Goal: Task Accomplishment & Management: Manage account settings

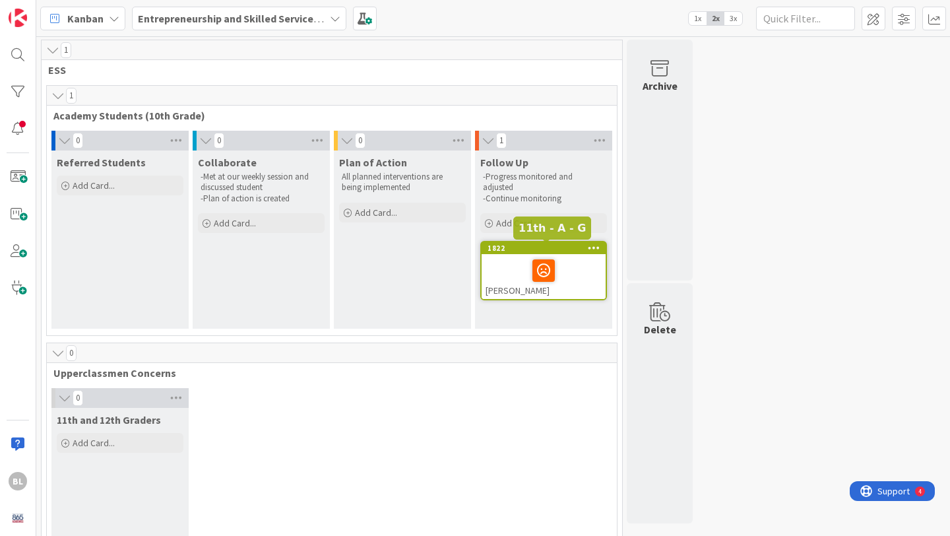
click at [521, 249] on div "1822" at bounding box center [546, 247] width 118 height 9
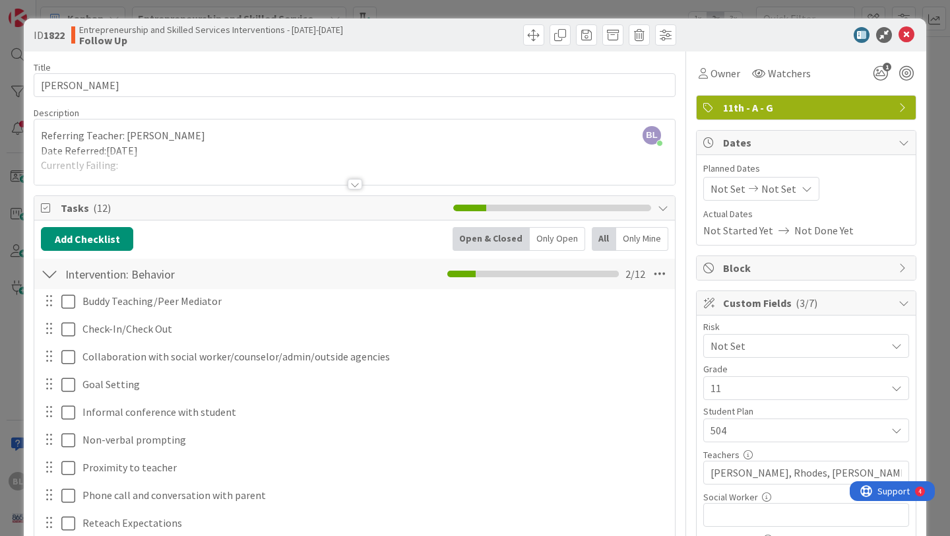
click at [351, 184] on div at bounding box center [355, 184] width 15 height 11
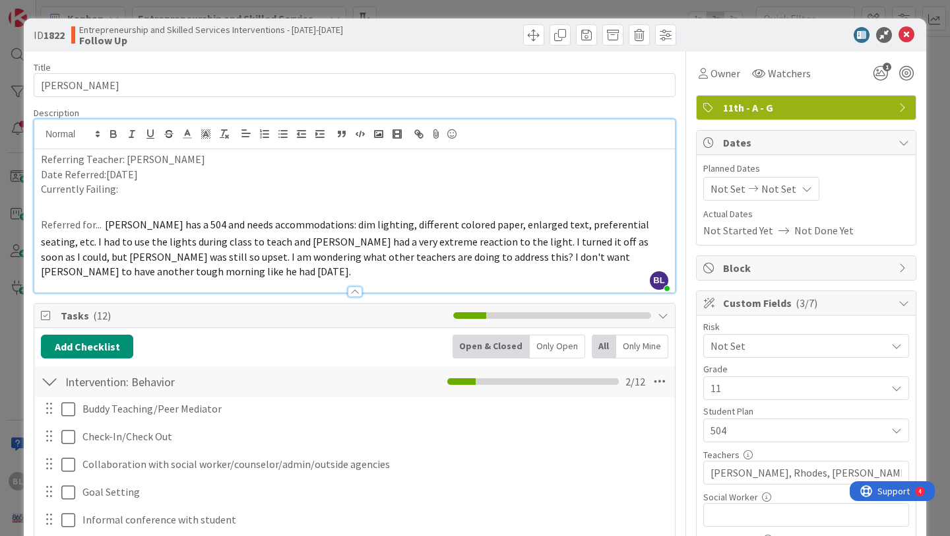
click at [615, 258] on p "Referred for... [PERSON_NAME] has a 504 and needs accommodations: dim lighting,…" at bounding box center [354, 245] width 627 height 67
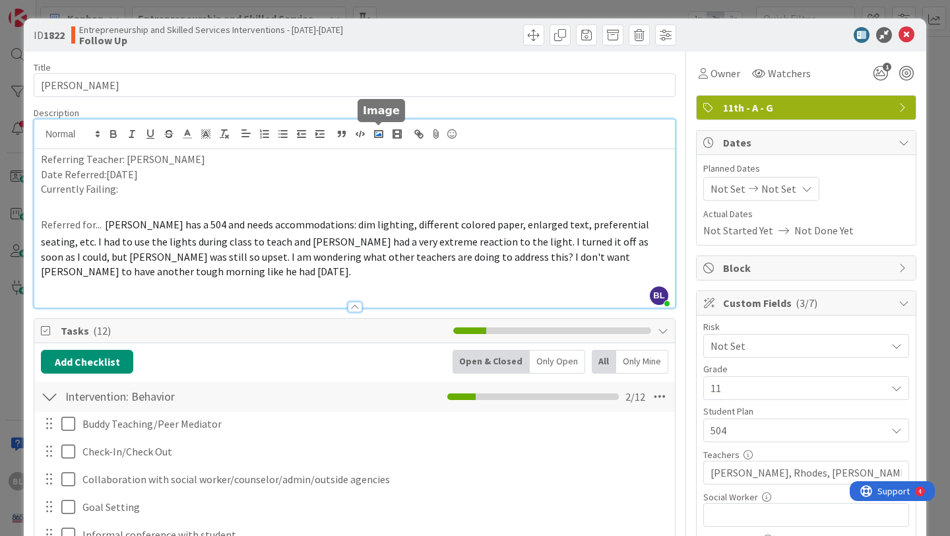
click at [380, 135] on polyline "button" at bounding box center [378, 134] width 5 height 3
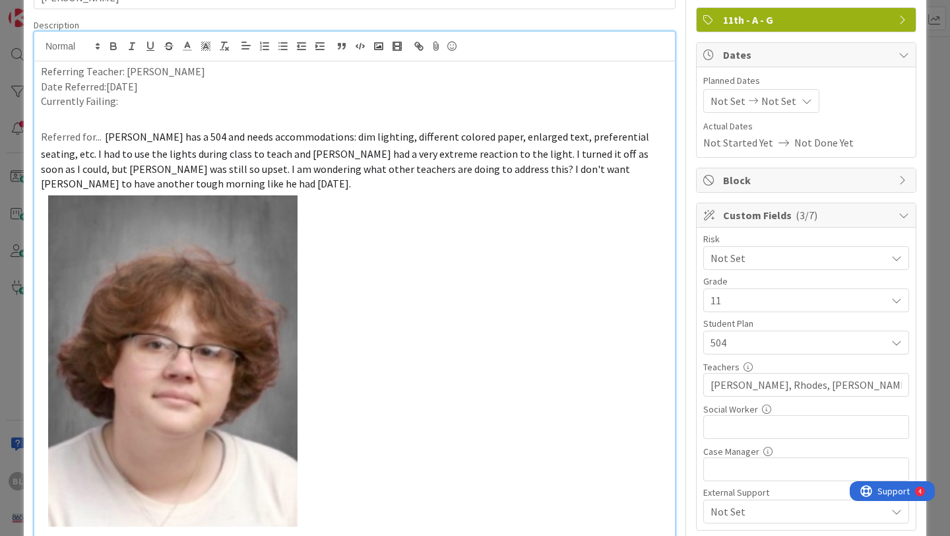
scroll to position [102, 0]
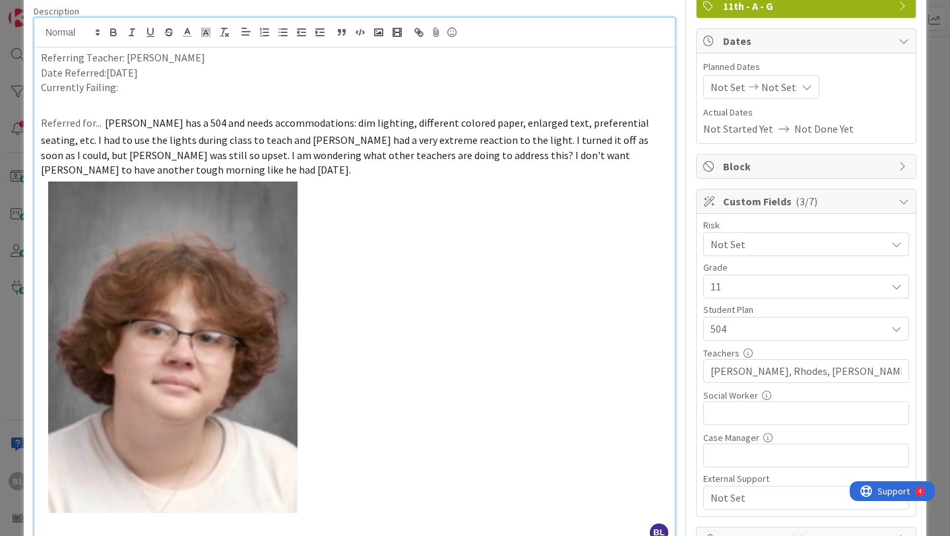
click at [263, 394] on img at bounding box center [177, 354] width 273 height 354
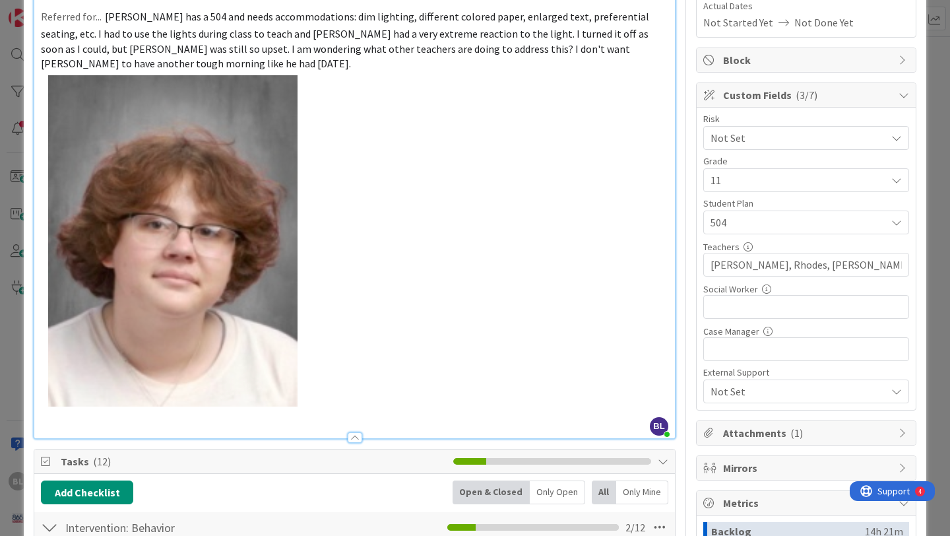
scroll to position [212, 0]
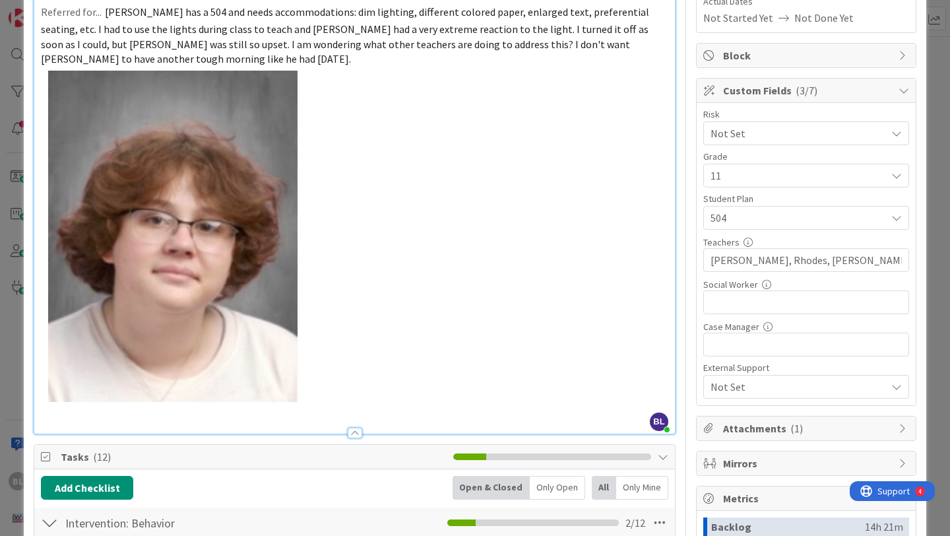
click at [257, 309] on img at bounding box center [177, 244] width 273 height 354
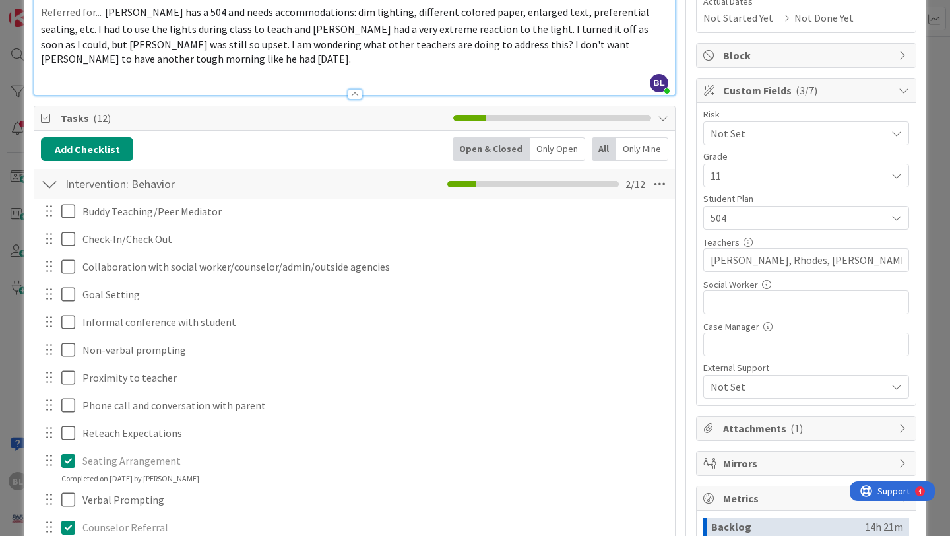
click at [908, 425] on icon at bounding box center [903, 428] width 11 height 11
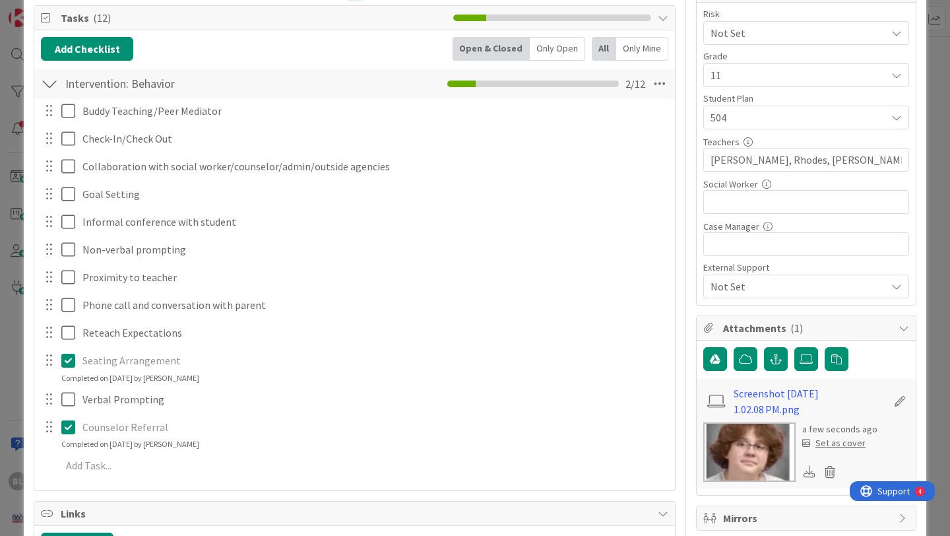
scroll to position [315, 0]
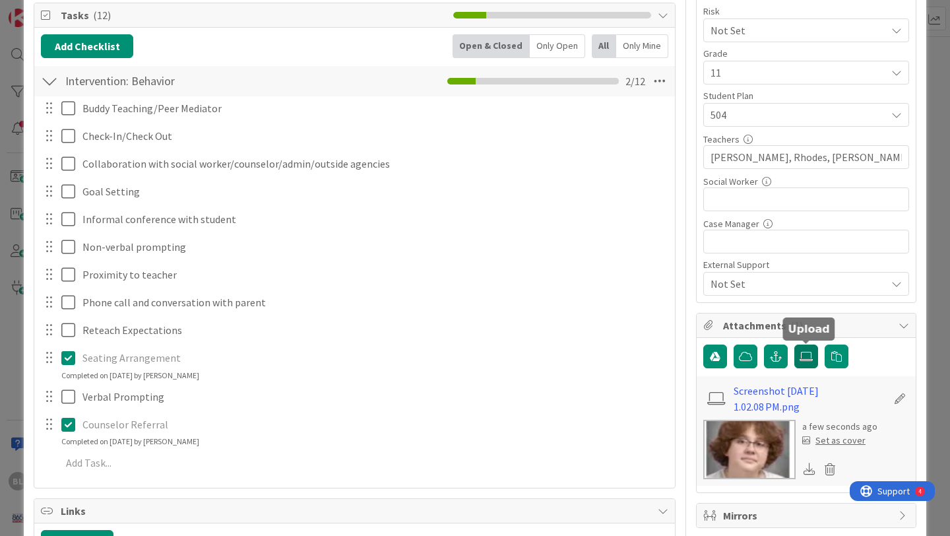
click at [811, 352] on icon at bounding box center [805, 356] width 13 height 11
click at [794, 344] on input "file" at bounding box center [794, 344] width 0 height 0
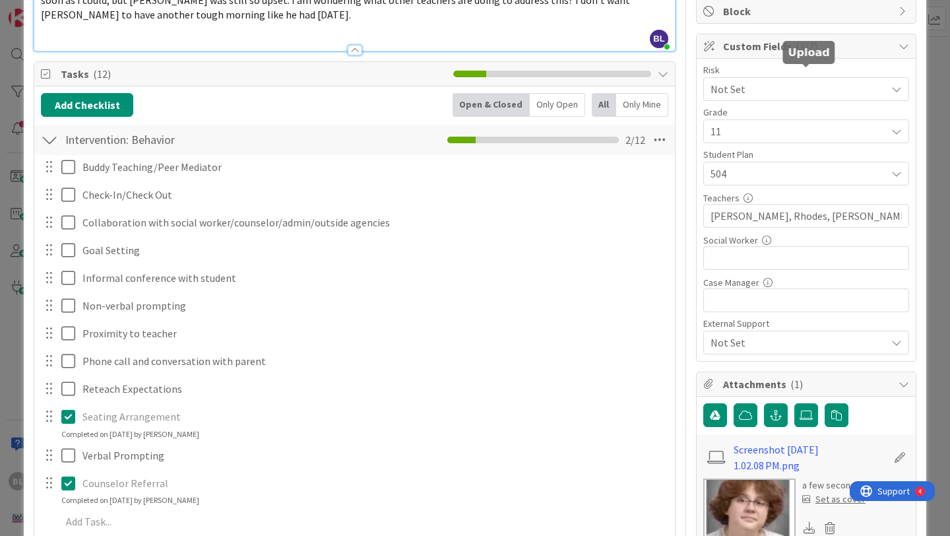
scroll to position [0, 0]
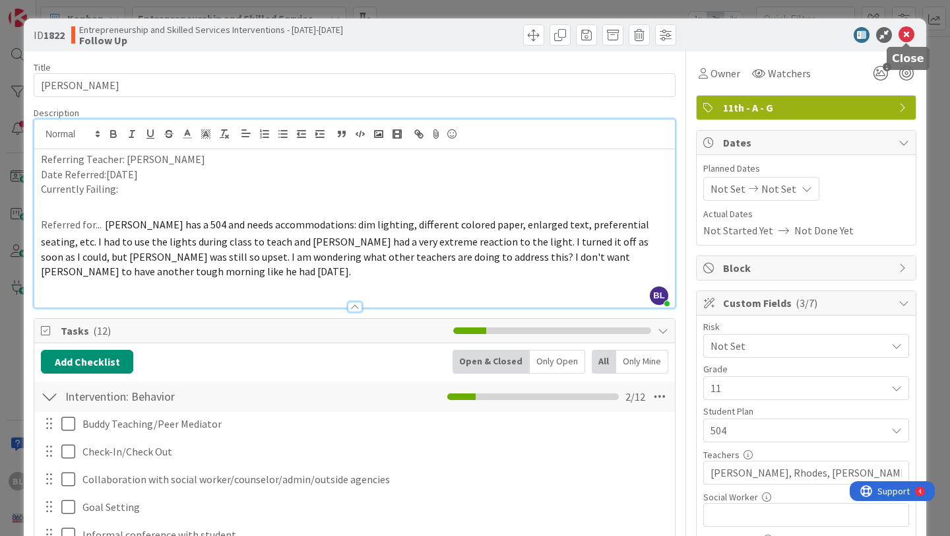
click at [906, 32] on icon at bounding box center [906, 35] width 16 height 16
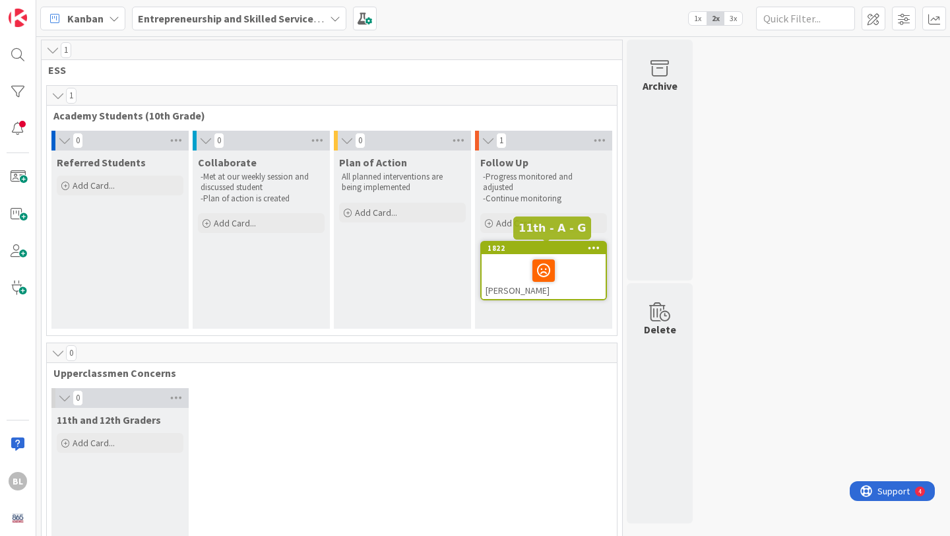
click at [564, 248] on div "1822" at bounding box center [546, 247] width 118 height 9
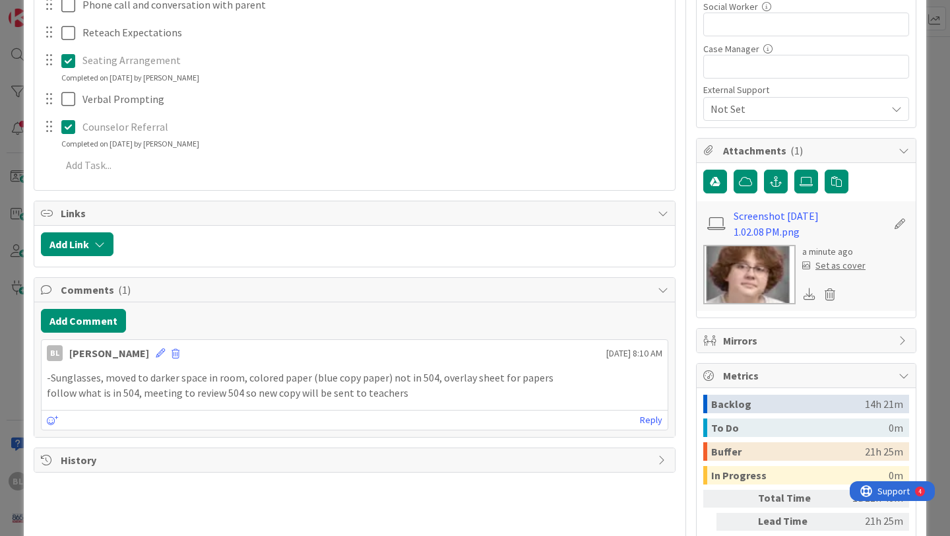
scroll to position [491, 0]
click at [837, 265] on div "Set as cover" at bounding box center [833, 265] width 63 height 14
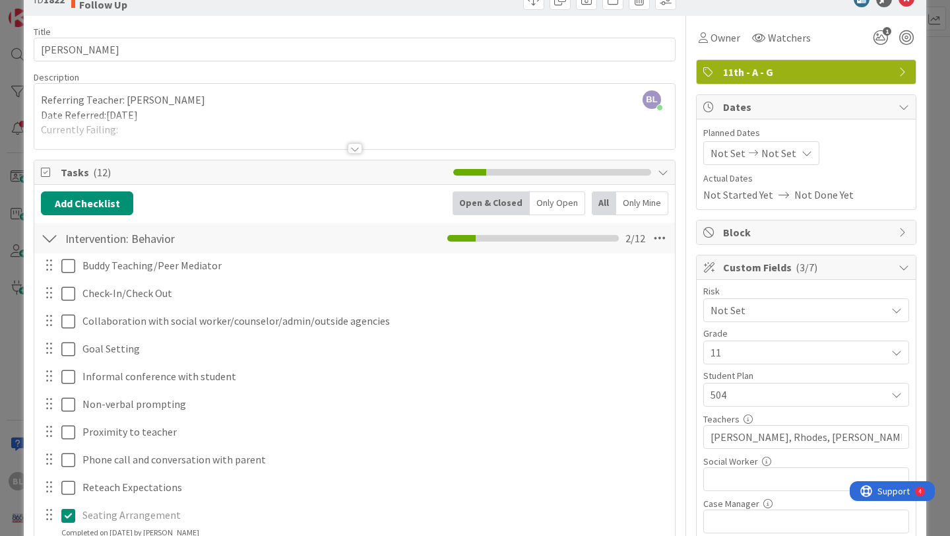
scroll to position [0, 0]
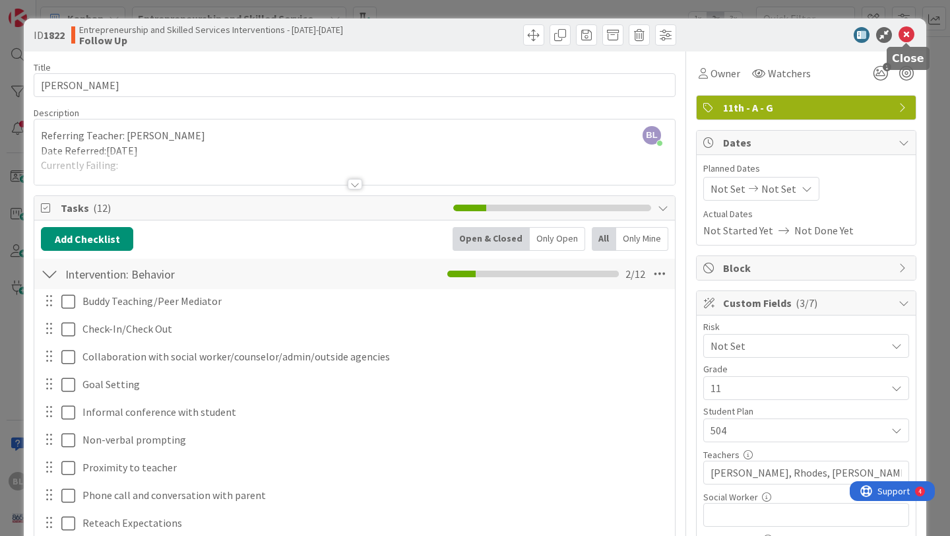
click at [904, 35] on icon at bounding box center [906, 35] width 16 height 16
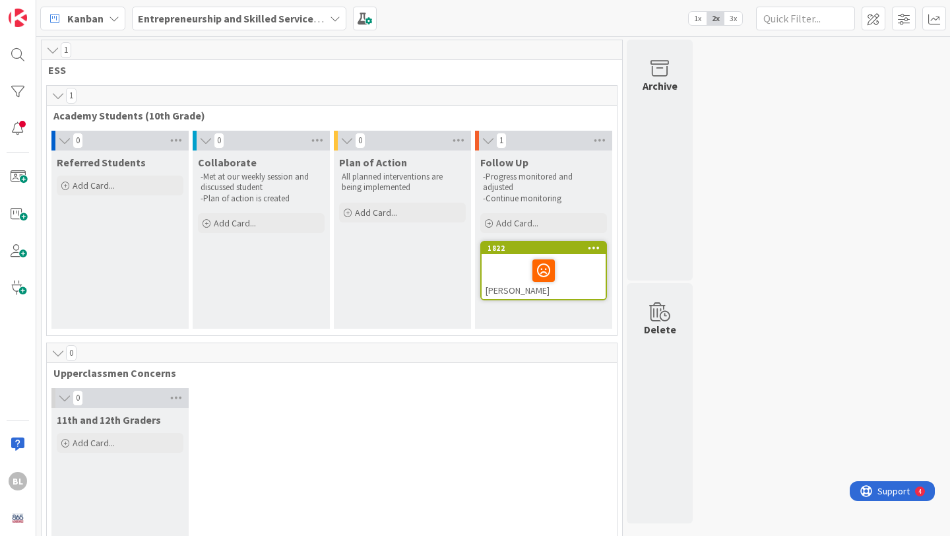
click at [731, 16] on span "3x" at bounding box center [733, 18] width 18 height 13
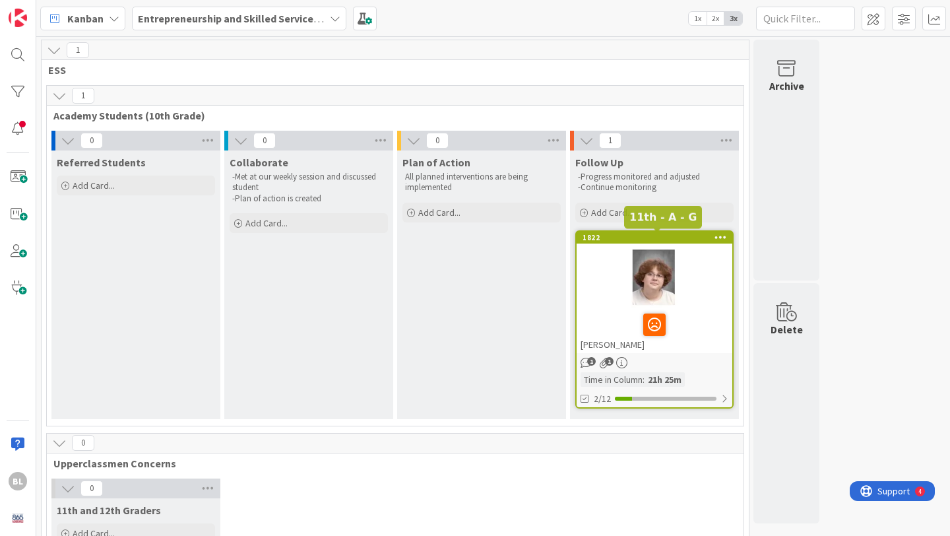
click at [646, 238] on div "1822" at bounding box center [657, 237] width 150 height 9
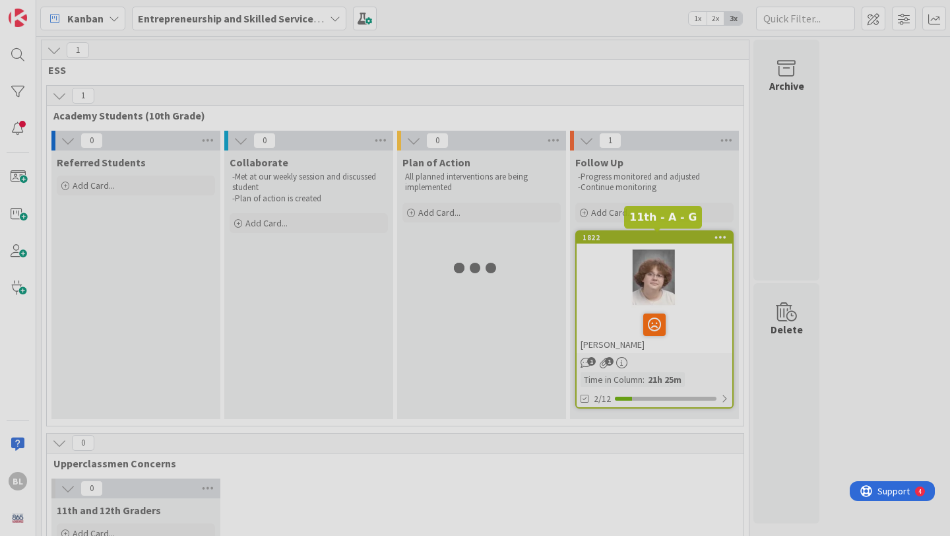
click at [646, 238] on div at bounding box center [475, 268] width 950 height 536
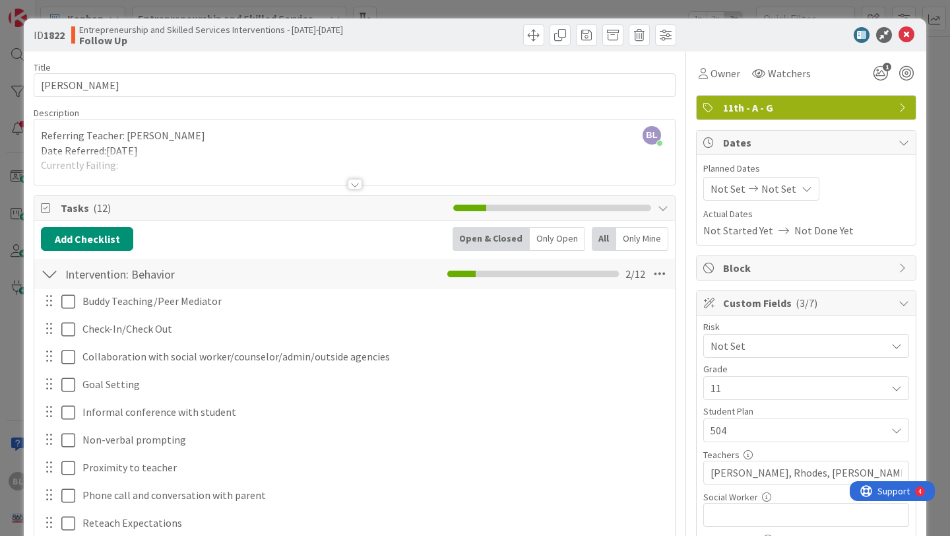
scroll to position [596, 0]
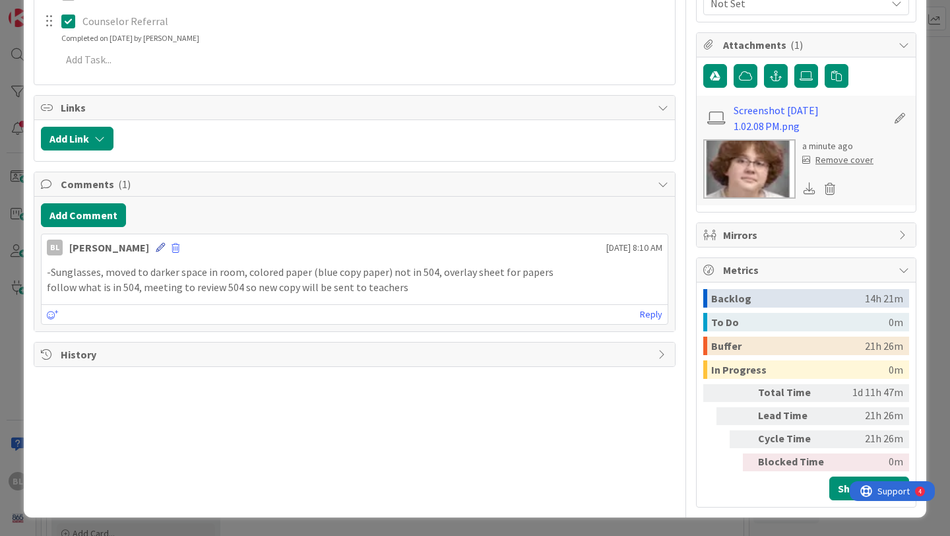
click at [156, 247] on icon at bounding box center [160, 247] width 9 height 9
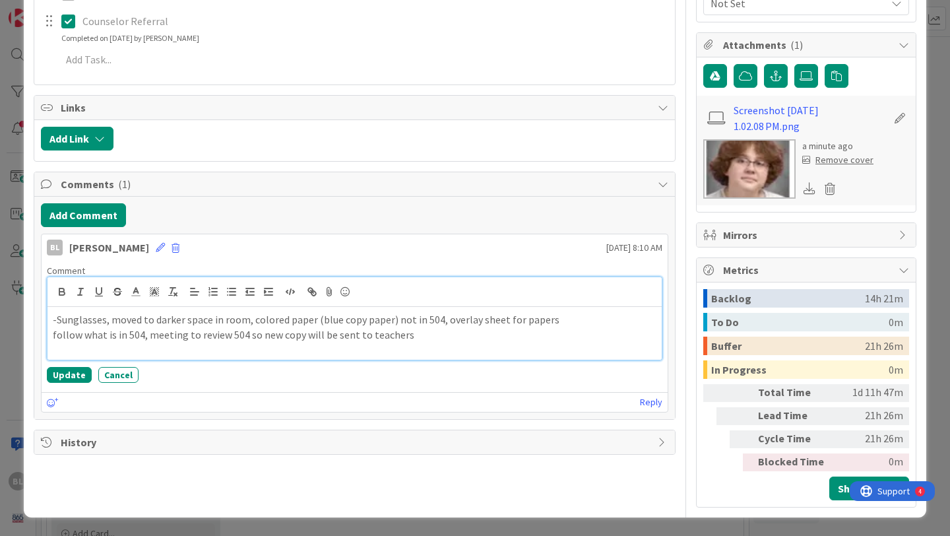
click at [53, 320] on p "-Sunglasses, moved to darker space in room, colored paper (blue copy paper) not…" at bounding box center [355, 319] width 604 height 15
click at [286, 319] on p "[PERSON_NAME]: -Sunglasses, moved to darker space in room, colored paper (blue …" at bounding box center [355, 319] width 604 height 15
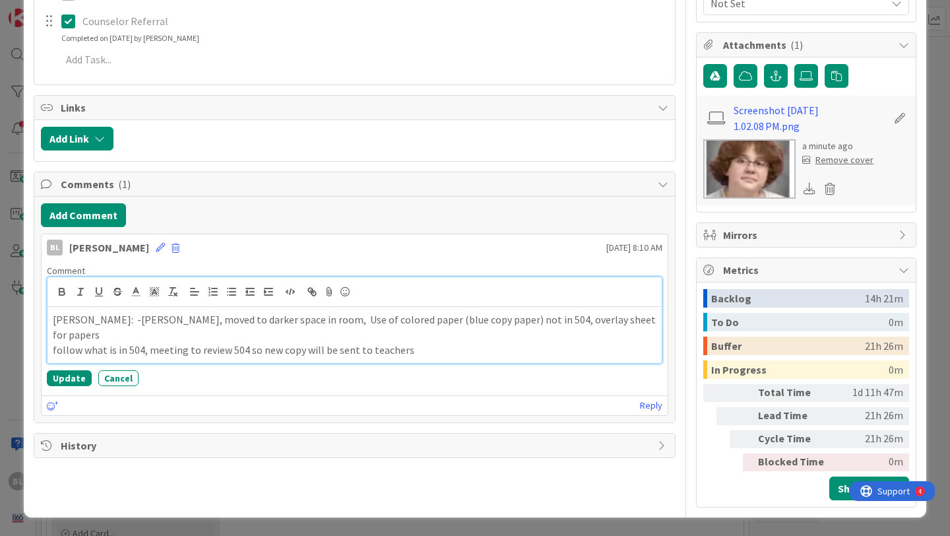
click at [53, 342] on p "follow what is in 504, meeting to review 504 so new copy will be sent to teache…" at bounding box center [355, 349] width 604 height 15
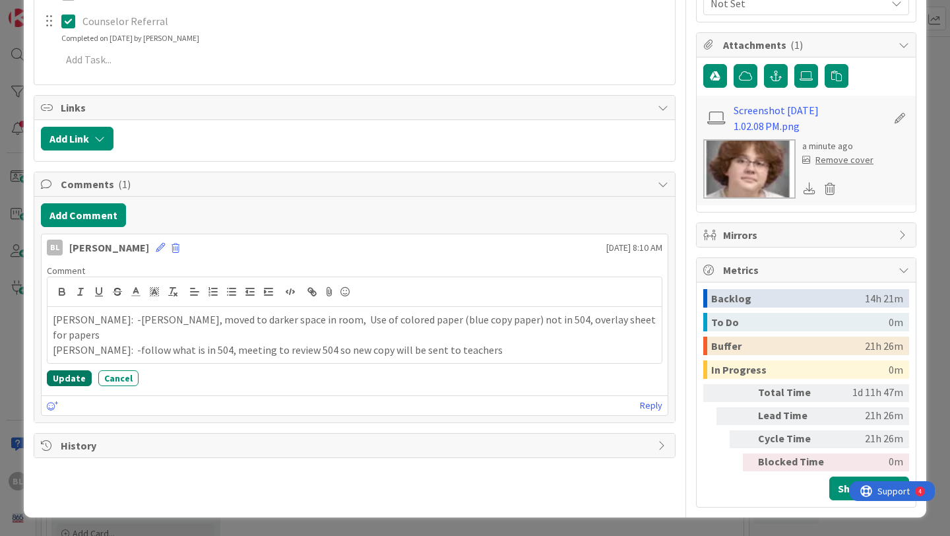
click at [65, 375] on button "Update" at bounding box center [69, 378] width 45 height 16
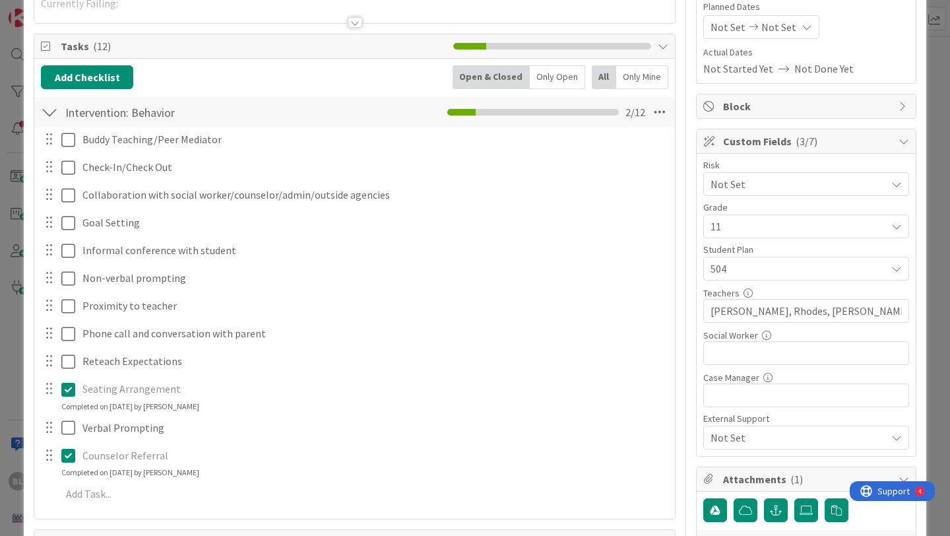
scroll to position [0, 0]
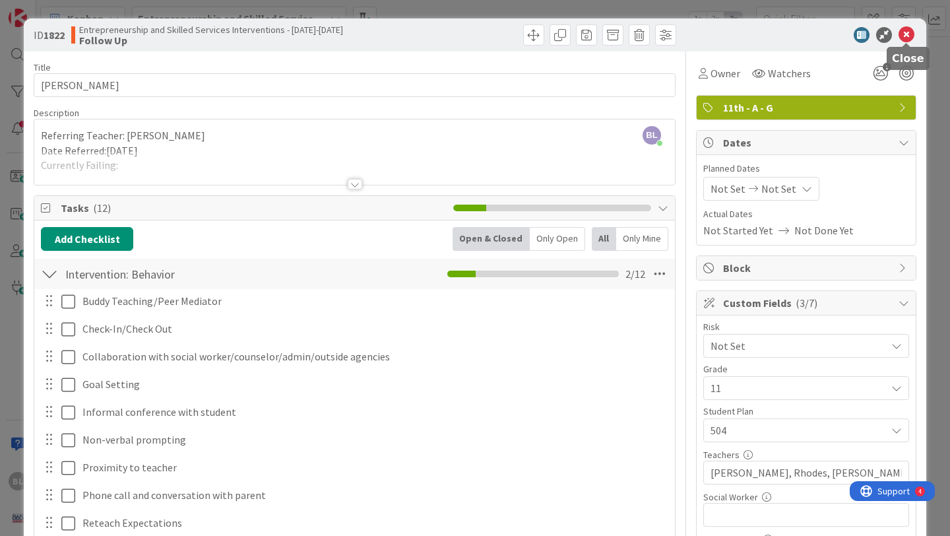
click at [906, 34] on icon at bounding box center [906, 35] width 16 height 16
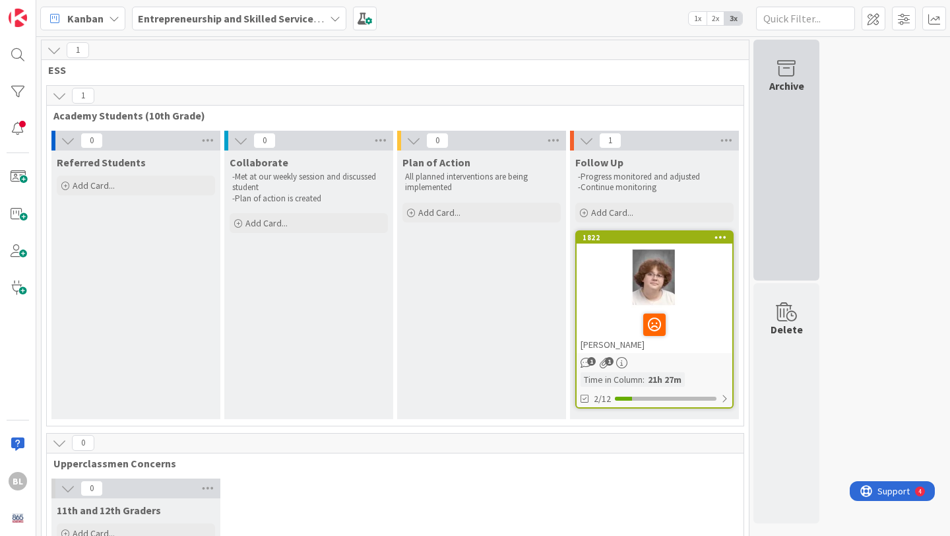
click at [779, 64] on icon at bounding box center [786, 68] width 50 height 18
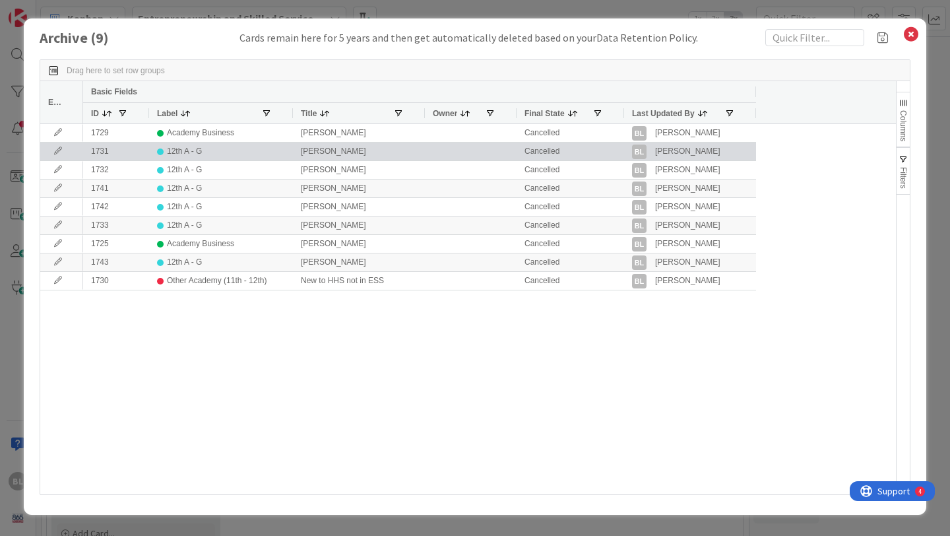
click at [55, 151] on icon at bounding box center [58, 151] width 20 height 8
